Goal: Task Accomplishment & Management: Complete application form

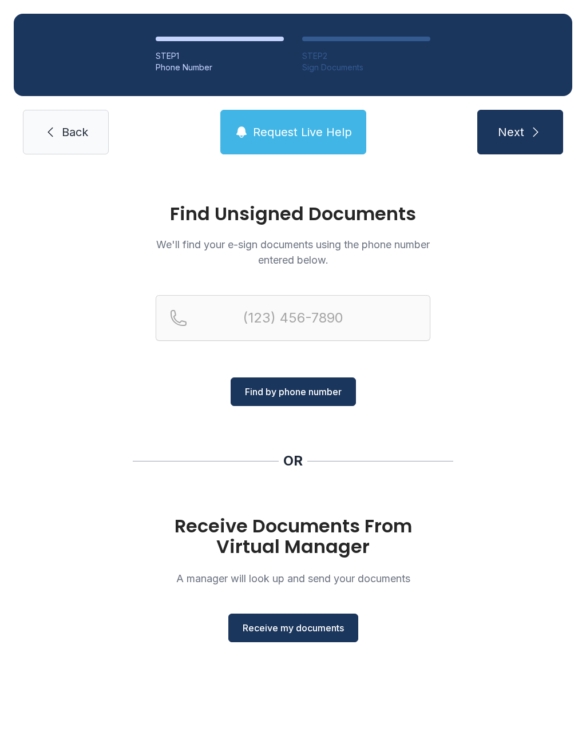
click at [288, 630] on span "Receive my documents" at bounding box center [293, 628] width 101 height 14
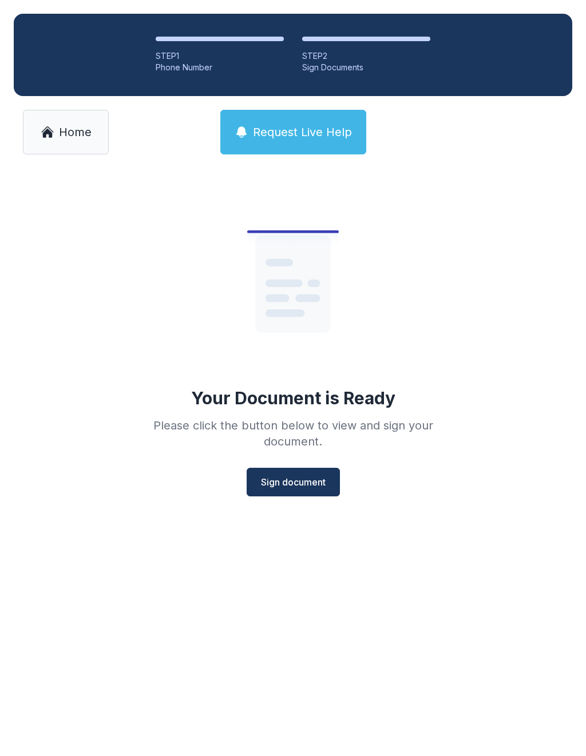
click at [303, 495] on button "Sign document" at bounding box center [293, 482] width 93 height 29
click at [287, 476] on span "Sign document" at bounding box center [293, 482] width 65 height 14
click at [288, 479] on span "Sign document" at bounding box center [293, 482] width 65 height 14
click at [58, 120] on link "Home" at bounding box center [66, 132] width 86 height 45
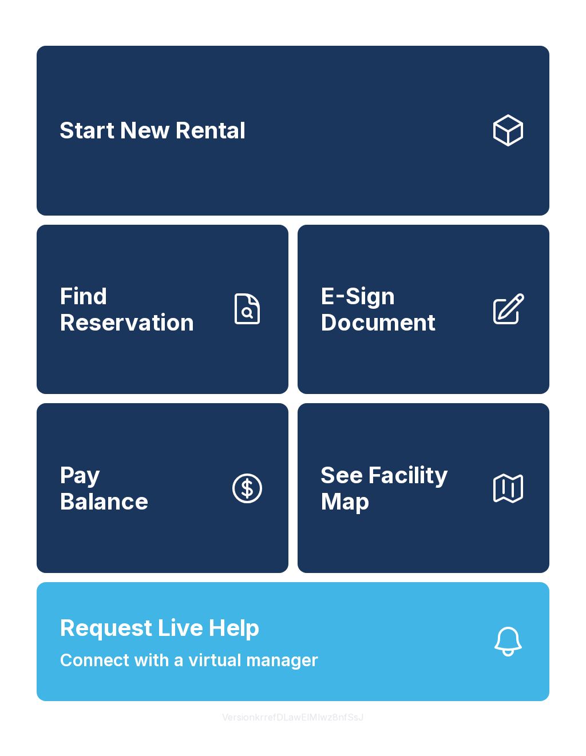
click at [422, 326] on span "E-Sign Document" at bounding box center [400, 309] width 160 height 52
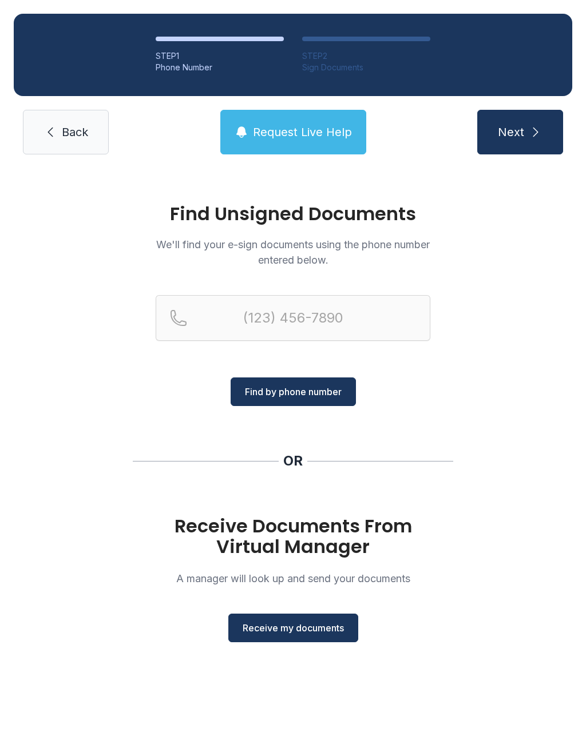
click at [283, 608] on div "Receive Documents From Virtual Manager A manager will look up and send your doc…" at bounding box center [293, 579] width 275 height 126
click at [311, 625] on span "Receive my documents" at bounding box center [293, 628] width 101 height 14
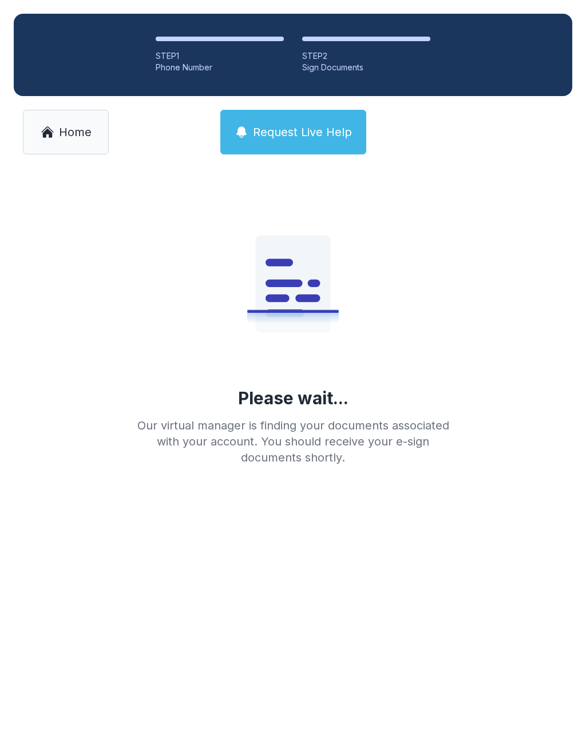
click at [81, 139] on span "Home" at bounding box center [75, 132] width 33 height 16
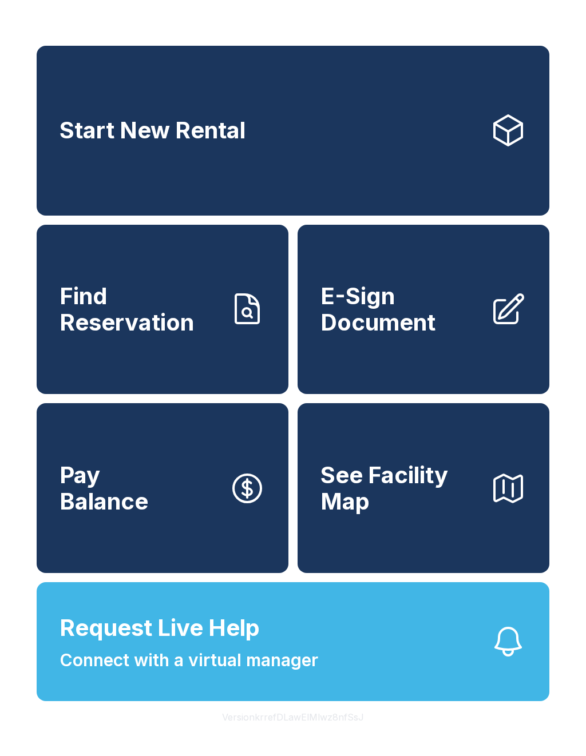
click at [404, 359] on link "E-Sign Document" at bounding box center [423, 310] width 252 height 170
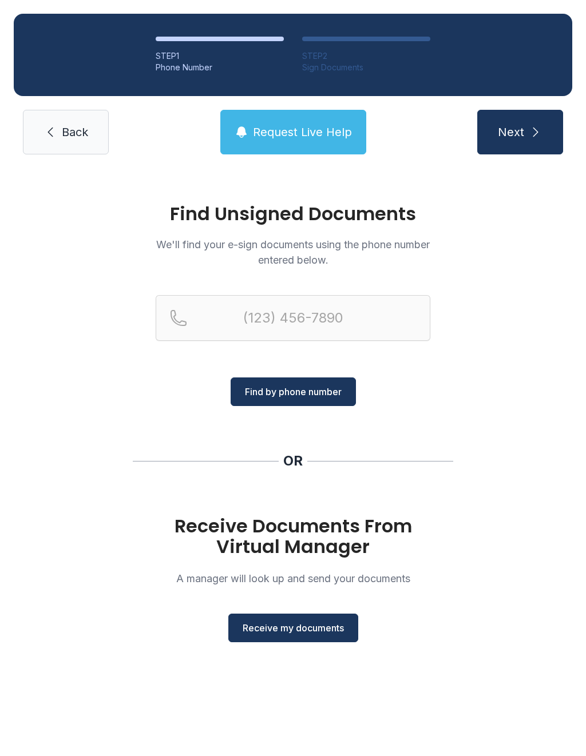
click at [297, 649] on div "Find Unsigned Documents We'll find your e-sign documents using the phone number…" at bounding box center [293, 428] width 586 height 520
click at [293, 641] on button "Receive my documents" at bounding box center [293, 628] width 130 height 29
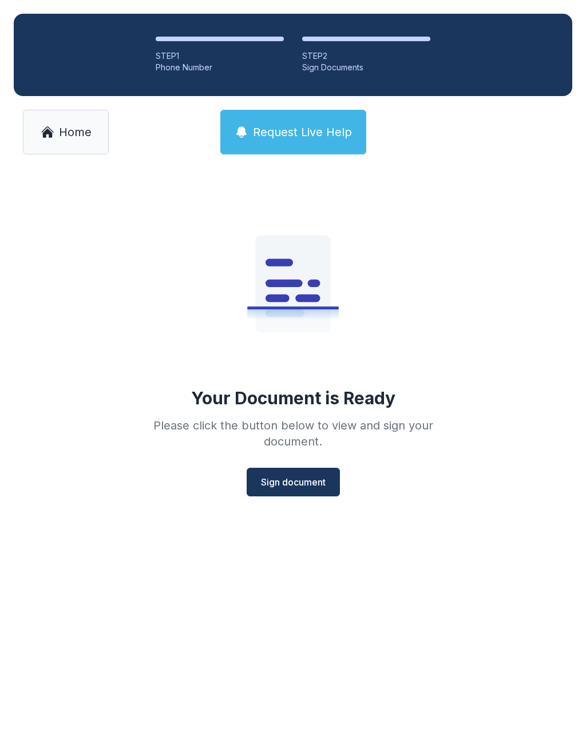
click at [285, 496] on button "Sign document" at bounding box center [293, 482] width 93 height 29
click at [67, 128] on span "Home" at bounding box center [75, 132] width 33 height 16
